Goal: Task Accomplishment & Management: Complete application form

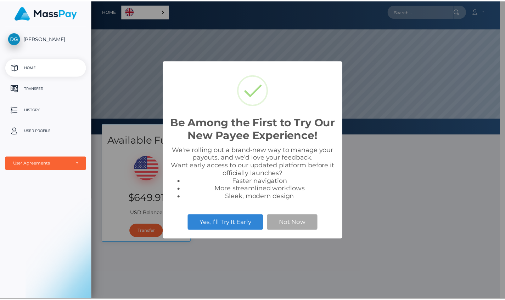
scroll to position [135, 413]
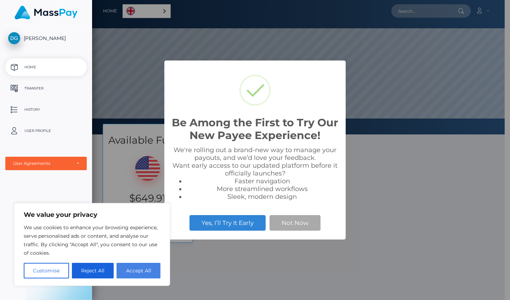
click at [145, 273] on button "Accept All" at bounding box center [139, 271] width 44 height 16
checkbox input "true"
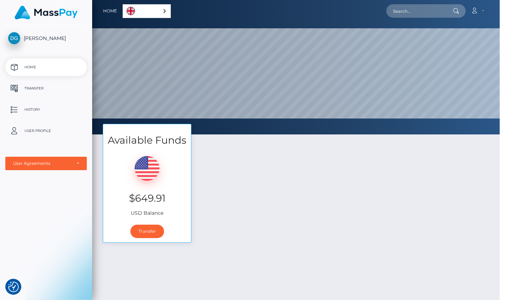
scroll to position [354104, 353826]
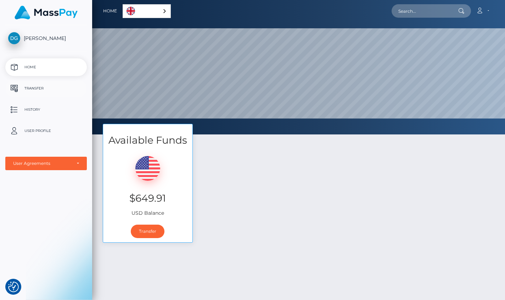
click at [44, 88] on p "Transfer" at bounding box center [46, 88] width 76 height 11
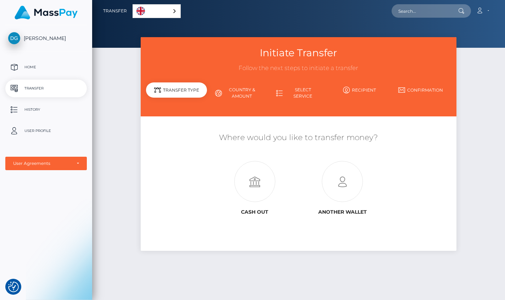
click at [173, 13] on div "English" at bounding box center [156, 11] width 48 height 14
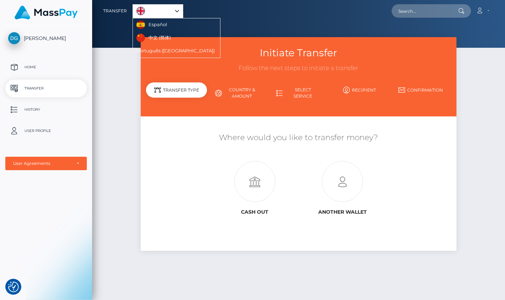
click at [173, 13] on link "English" at bounding box center [158, 11] width 50 height 13
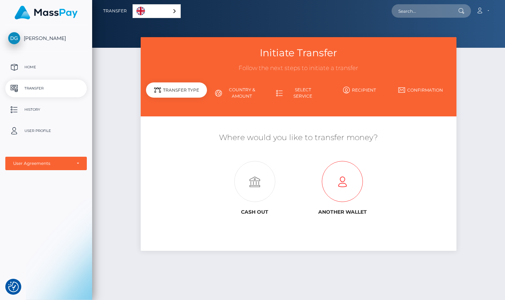
click at [347, 188] on icon at bounding box center [341, 182] width 87 height 41
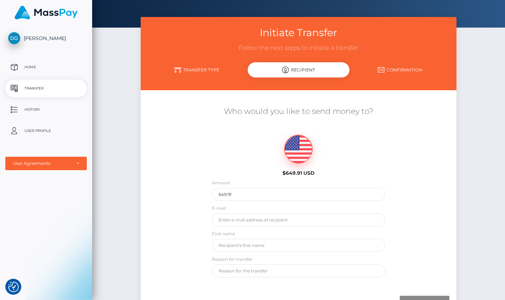
scroll to position [20, 0]
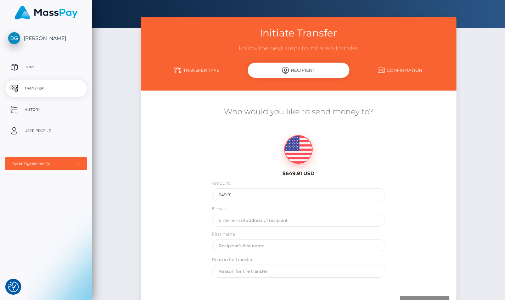
click at [208, 70] on link "Transfer Type" at bounding box center [197, 70] width 102 height 12
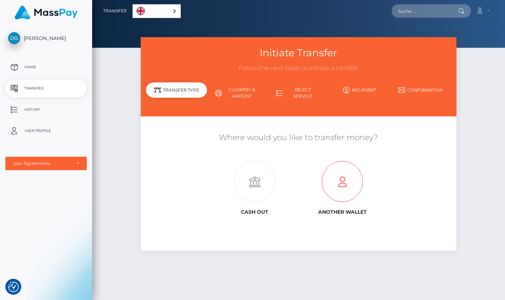
click at [348, 177] on icon at bounding box center [341, 182] width 87 height 41
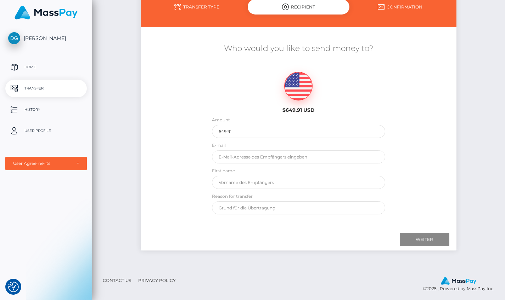
scroll to position [83, 0]
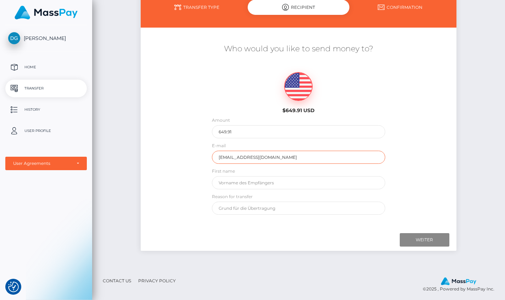
type input "[EMAIL_ADDRESS][DOMAIN_NAME]"
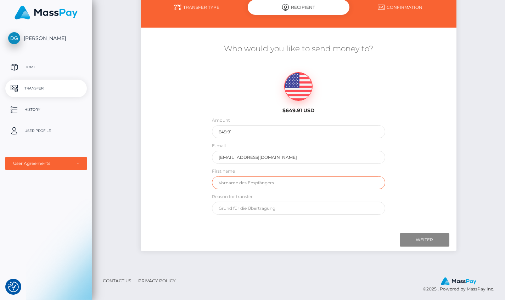
type input "F"
type input "Dajana"
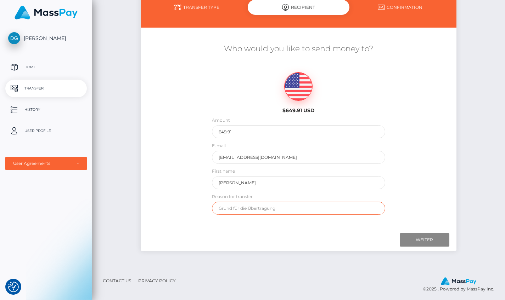
click at [316, 209] on input "text" at bounding box center [299, 208] width 174 height 13
type input "Provision"
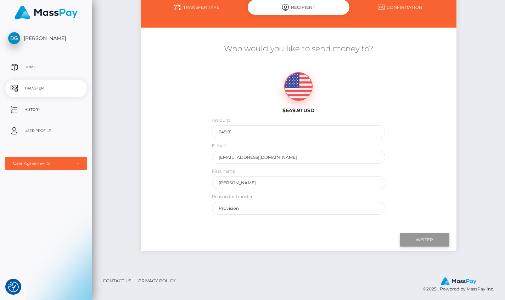
click at [420, 237] on input "WEITER" at bounding box center [425, 239] width 50 height 13
click at [427, 239] on input "WEITER" at bounding box center [425, 239] width 50 height 13
type input "649,91"
click at [431, 243] on input "WEITER" at bounding box center [425, 239] width 50 height 13
click at [422, 238] on input "WEITER" at bounding box center [425, 239] width 50 height 13
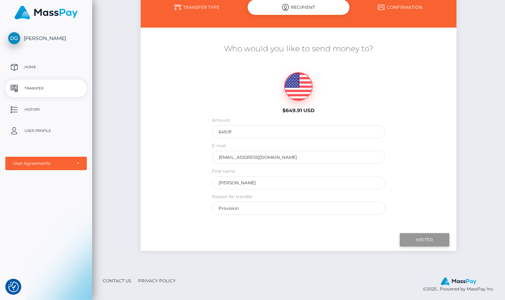
click at [422, 238] on input "WEITER" at bounding box center [425, 239] width 50 height 13
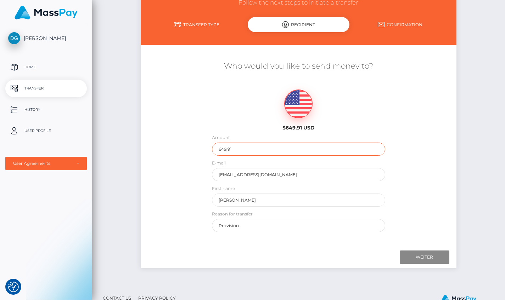
scroll to position [66, 0]
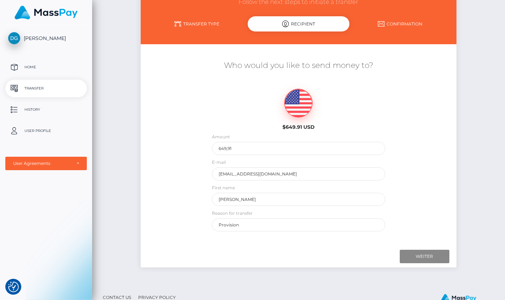
click at [45, 87] on p "Transfer" at bounding box center [46, 88] width 76 height 11
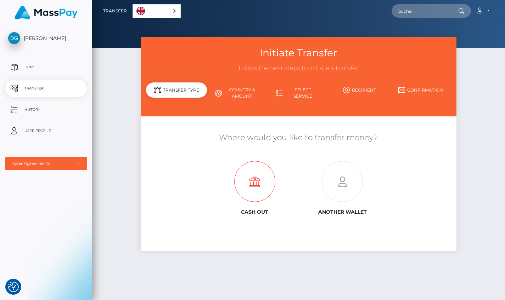
click at [255, 181] on icon at bounding box center [254, 182] width 87 height 41
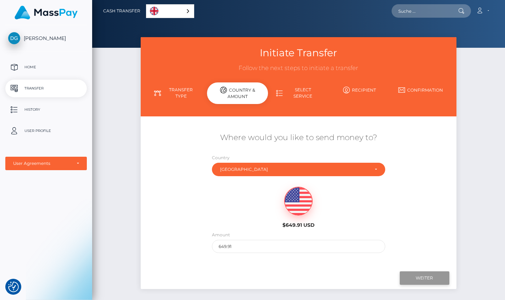
click at [420, 276] on input "Next" at bounding box center [425, 278] width 50 height 13
click at [427, 278] on input "Next" at bounding box center [425, 278] width 50 height 13
type input "6"
type input "649.91"
click at [424, 277] on input "Next" at bounding box center [425, 278] width 50 height 13
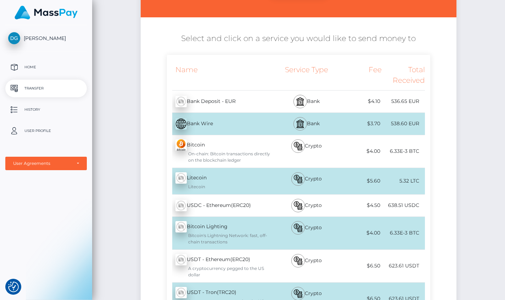
scroll to position [97, 0]
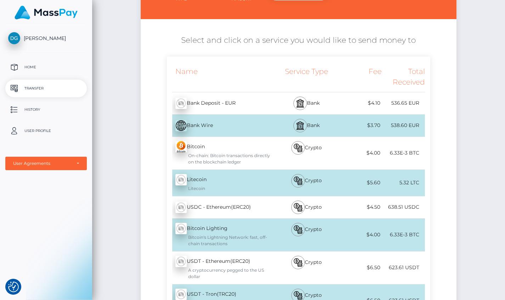
click at [262, 203] on div "USDC - Ethereum(ERC20) - USDC" at bounding box center [220, 208] width 107 height 20
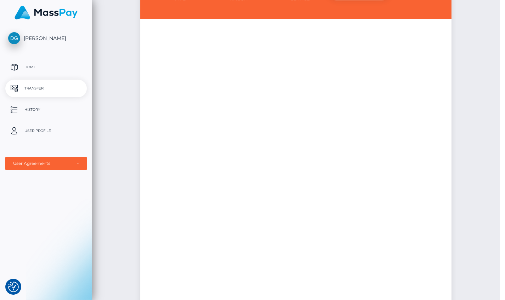
scroll to position [0, 0]
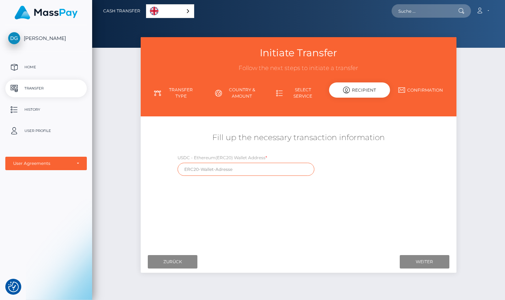
click at [264, 170] on input "text" at bounding box center [245, 169] width 137 height 13
paste input "0xD82A79de94bc019C2B8F19960a5D66d2eF973B66"
type input "0xD82A79de94bc019C2B8F19960a5D66d2eF973B66"
click at [431, 261] on input "Next" at bounding box center [425, 261] width 50 height 13
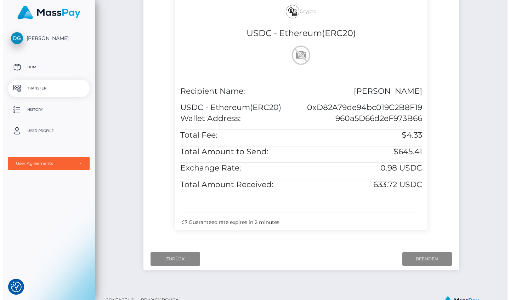
scroll to position [158, 0]
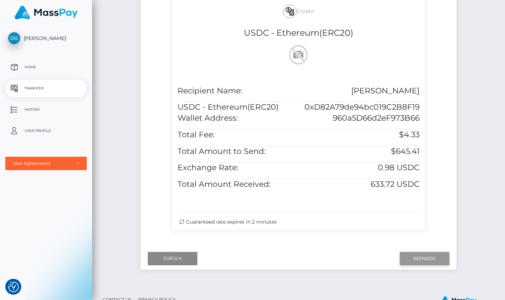
click at [432, 262] on input "Finish" at bounding box center [425, 258] width 50 height 13
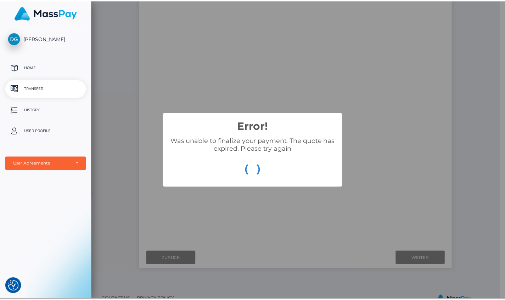
scroll to position [28, 0]
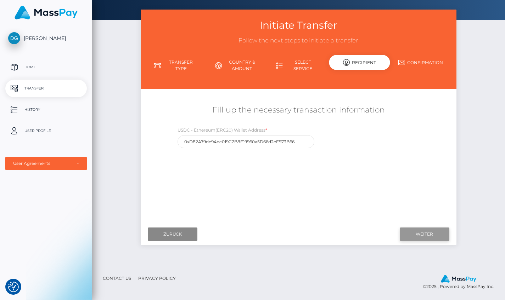
click at [422, 237] on input "Next" at bounding box center [425, 234] width 50 height 13
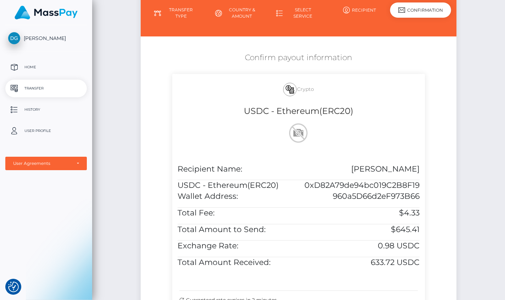
scroll to position [78, 0]
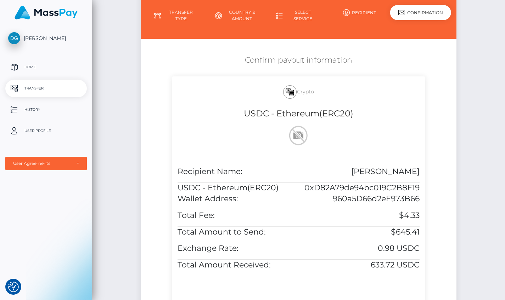
click at [295, 218] on div "Total Fee:" at bounding box center [235, 218] width 126 height 16
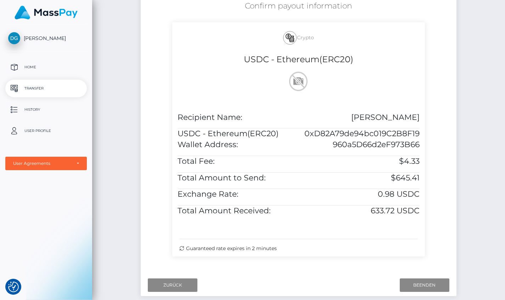
scroll to position [131, 0]
